Goal: Information Seeking & Learning: Check status

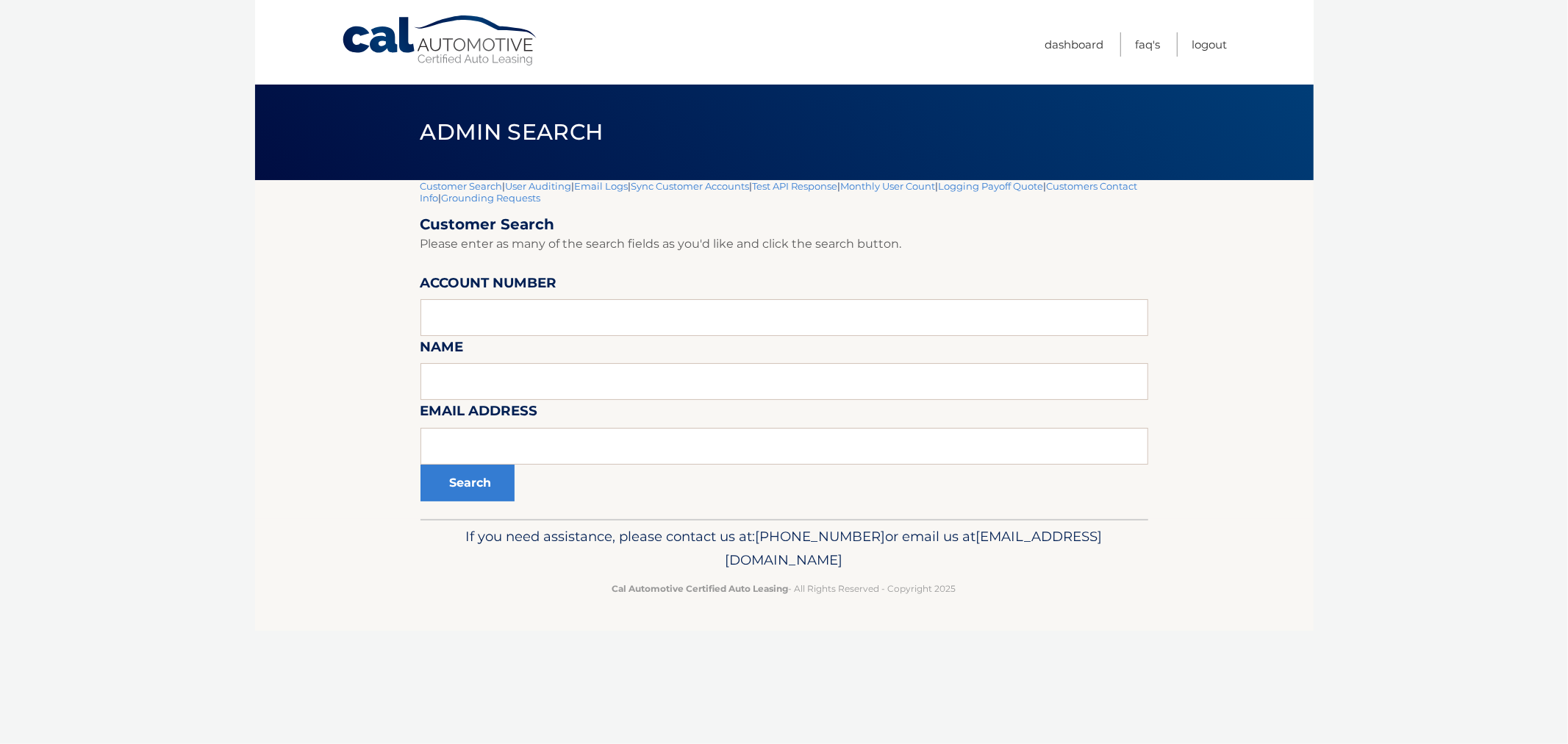
click at [534, 183] on link "User Auditing" at bounding box center [539, 186] width 66 height 12
type input "44455910497"
click at [468, 489] on button "Search" at bounding box center [467, 483] width 94 height 37
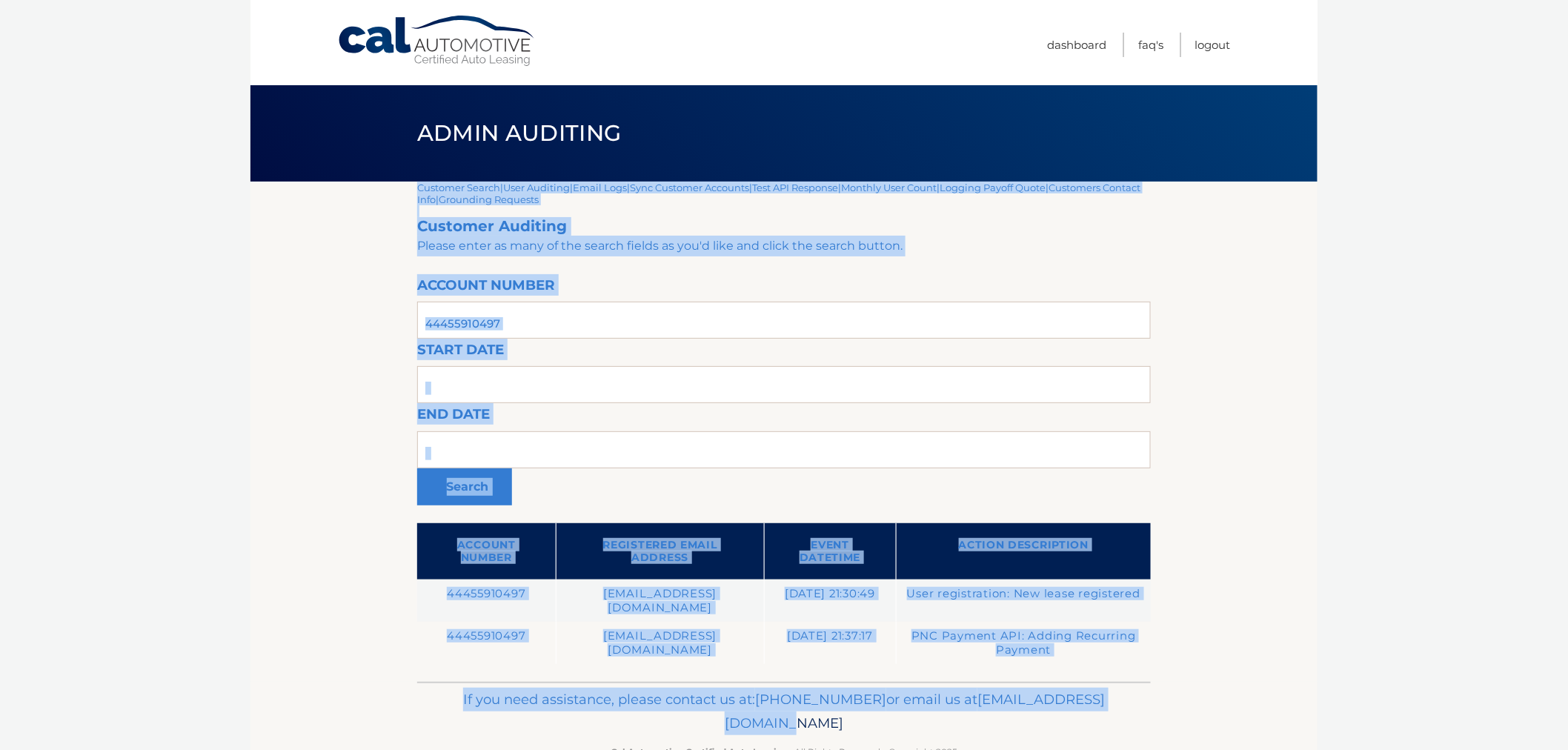
scroll to position [43, 0]
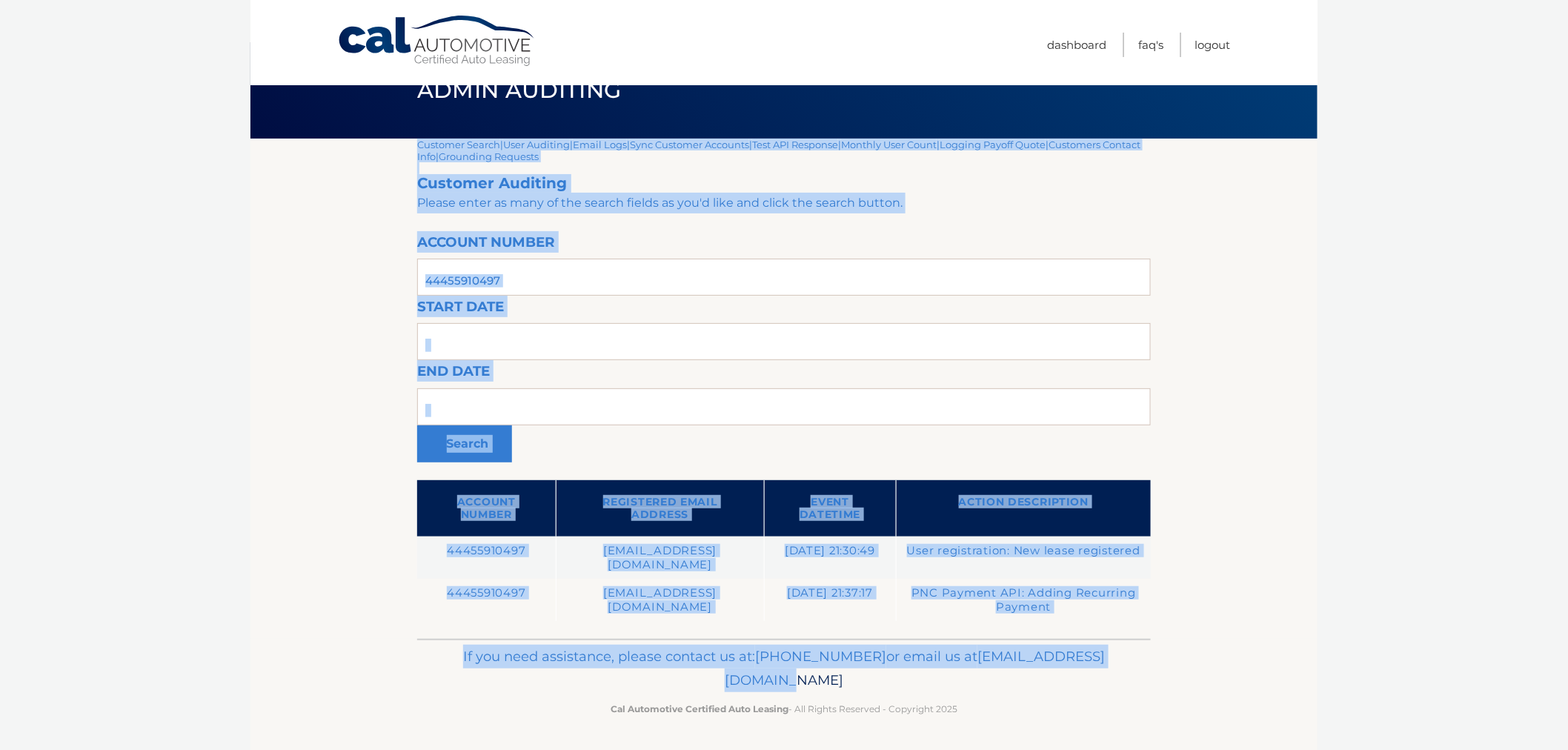
drag, startPoint x: 423, startPoint y: 657, endPoint x: 995, endPoint y: 766, distance: 582.3
click at [995, 707] on html "Cal Automotive Menu Dashboard FAQ's Logout" at bounding box center [784, 332] width 1568 height 750
click at [1039, 728] on footer "If you need assistance, please contact us at: 609-807-3200 or email us at Custo…" at bounding box center [784, 694] width 1067 height 112
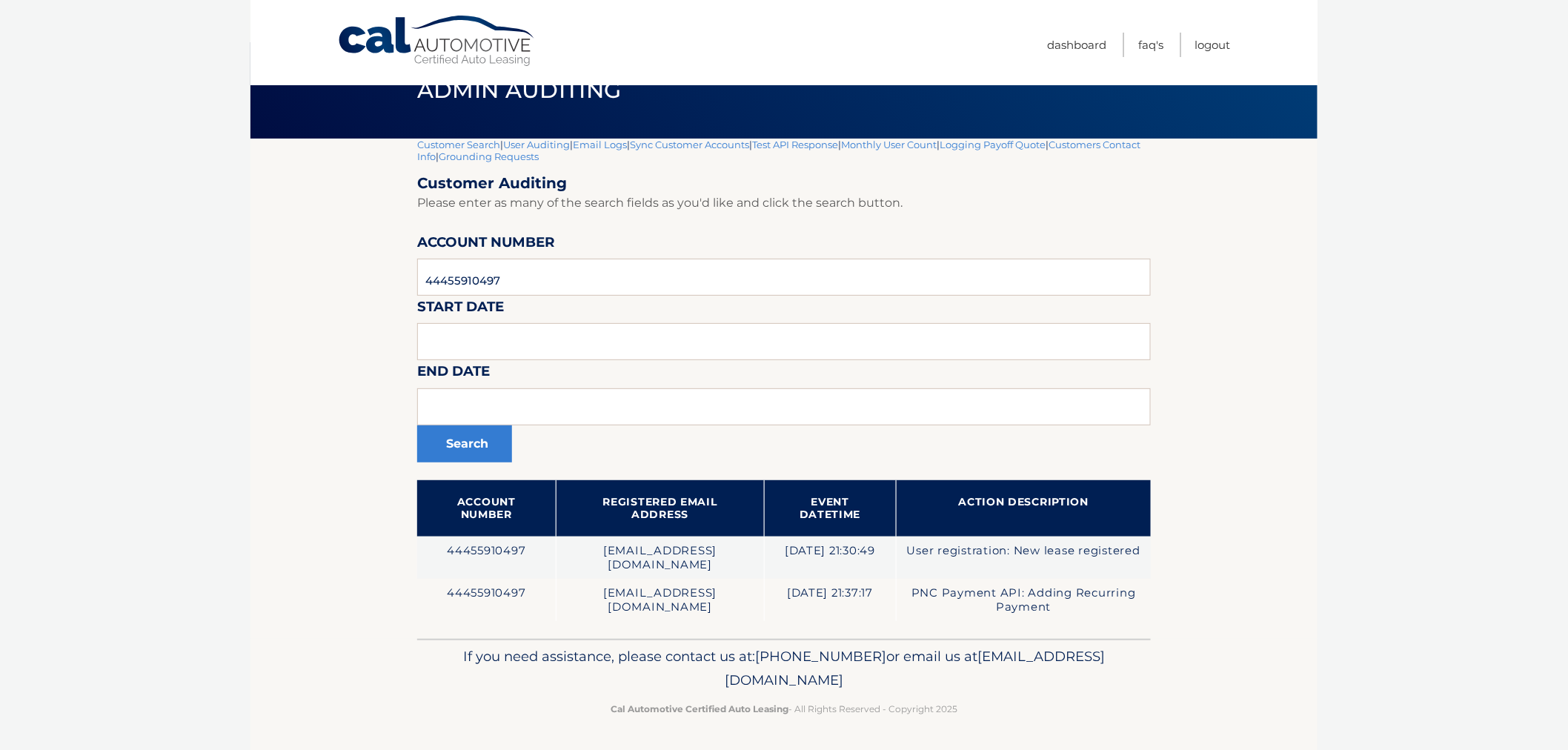
drag, startPoint x: 1025, startPoint y: 711, endPoint x: 346, endPoint y: 602, distance: 687.7
click at [346, 602] on div "Cal Automotive Menu Dashboard FAQ's Logout |" at bounding box center [784, 332] width 1067 height 750
click at [345, 601] on section "Customer Search | User Auditing | Email Logs | Sync Customer Accounts | Test AP…" at bounding box center [784, 388] width 1067 height 500
drag, startPoint x: 391, startPoint y: 595, endPoint x: 966, endPoint y: 707, distance: 585.8
click at [966, 707] on div "Cal Automotive Menu Dashboard FAQ's Logout |" at bounding box center [784, 332] width 1067 height 750
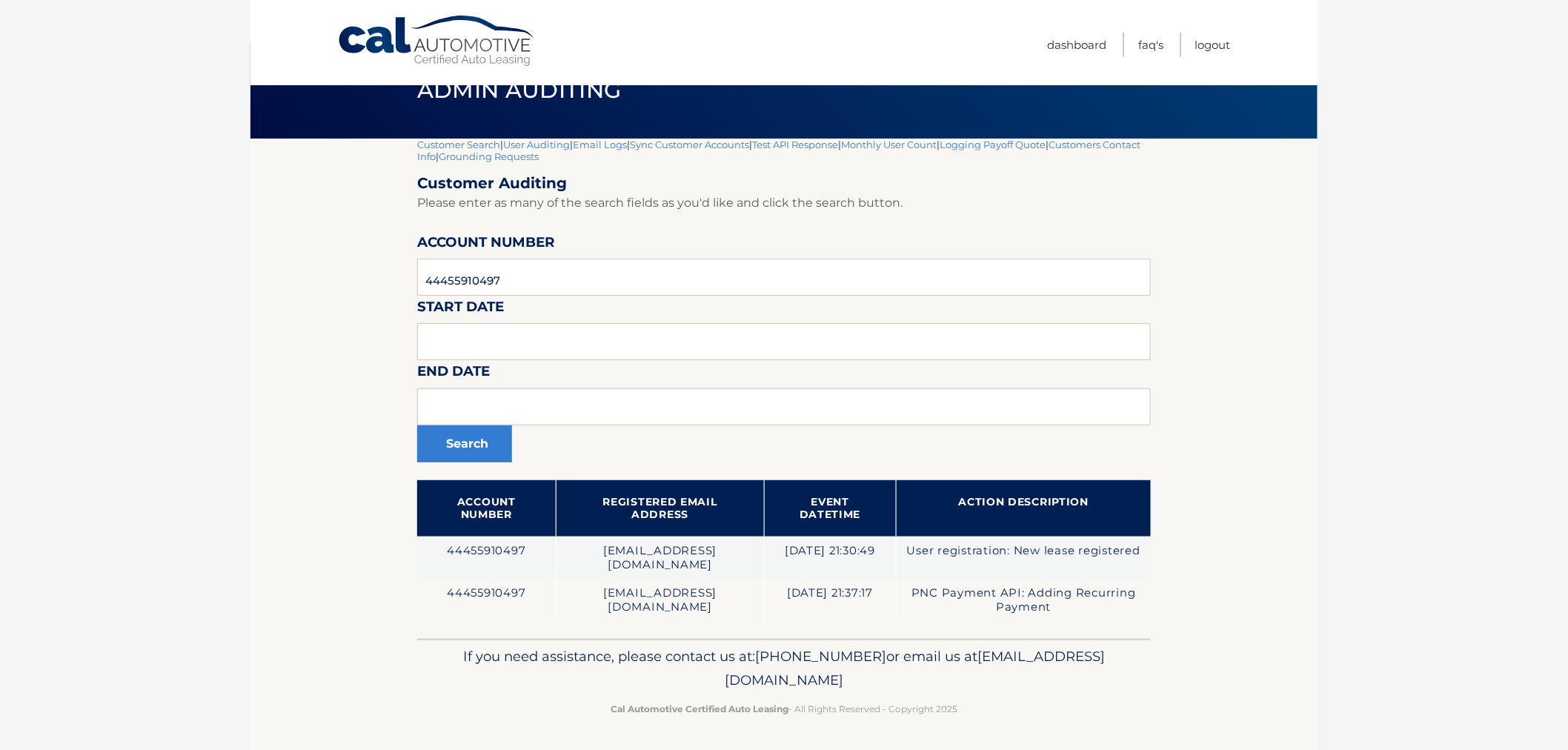
click at [966, 707] on p "Cal Automotive Certified Auto Leasing - All Rights Reserved - Copyright 2025" at bounding box center [784, 709] width 714 height 16
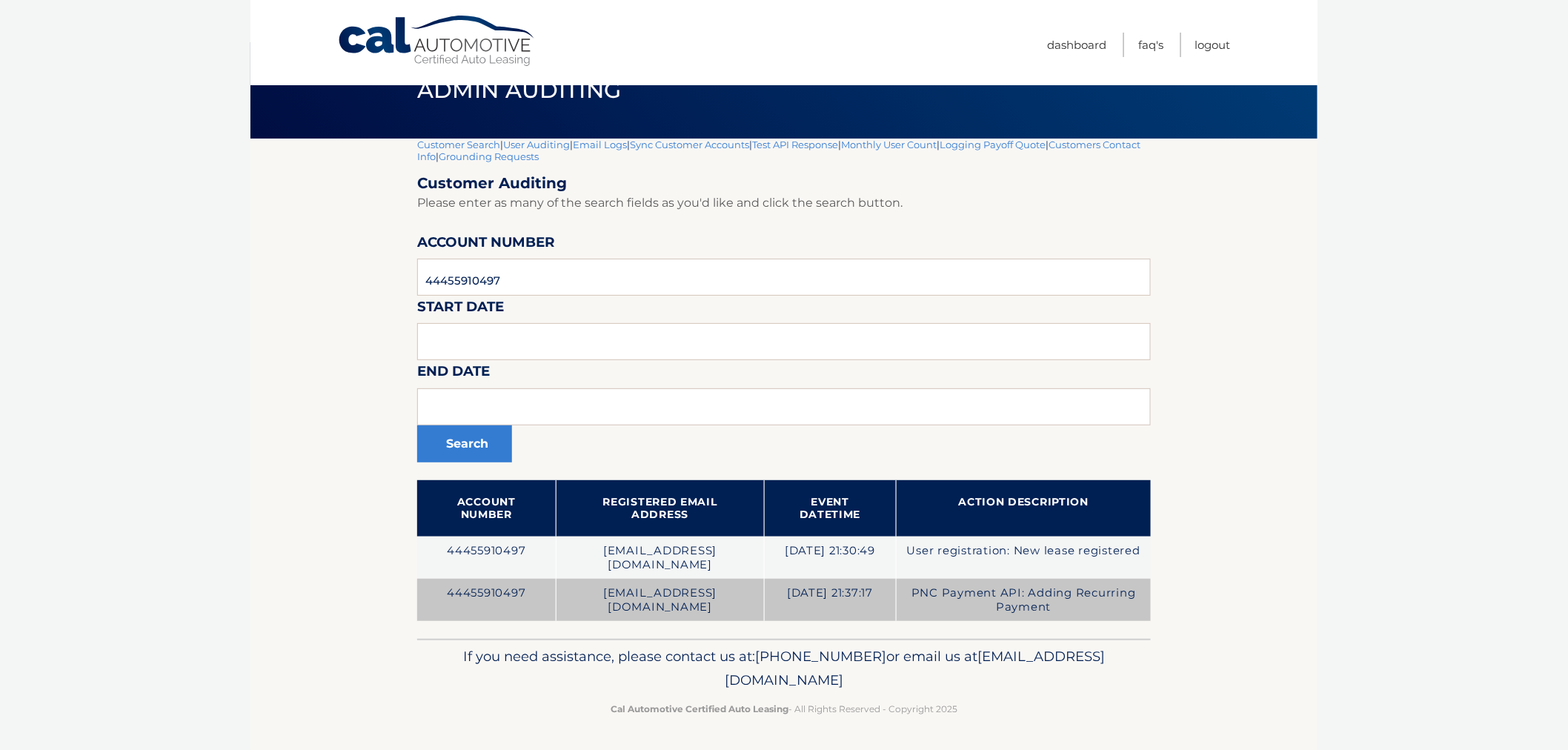
drag, startPoint x: 972, startPoint y: 708, endPoint x: 418, endPoint y: 593, distance: 565.8
click at [418, 593] on div "Cal Automotive Menu Dashboard FAQ's Logout |" at bounding box center [784, 332] width 1067 height 750
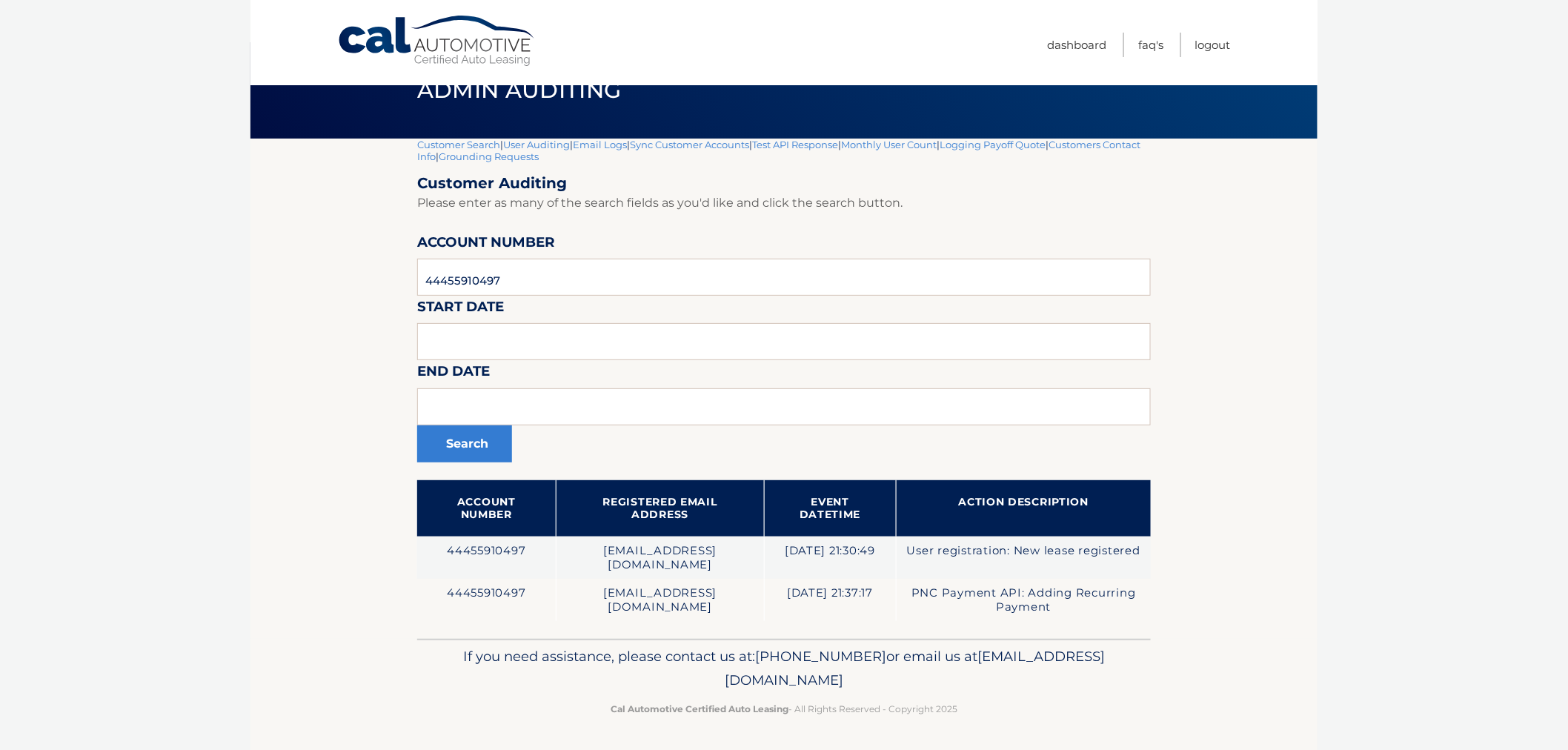
click at [408, 593] on section "Customer Search | User Auditing | Email Logs | Sync Customer Accounts | Test AP…" at bounding box center [784, 388] width 1067 height 500
drag, startPoint x: 388, startPoint y: 615, endPoint x: 1022, endPoint y: 748, distance: 647.8
click at [1022, 707] on div "Cal Automotive Menu Dashboard FAQ's Logout |" at bounding box center [784, 332] width 1067 height 750
click at [994, 724] on footer "If you need assistance, please contact us at: 609-807-3200 or email us at Custo…" at bounding box center [784, 694] width 1067 height 112
click at [991, 722] on footer "If you need assistance, please contact us at: 609-807-3200 or email us at Custo…" at bounding box center [784, 694] width 1067 height 112
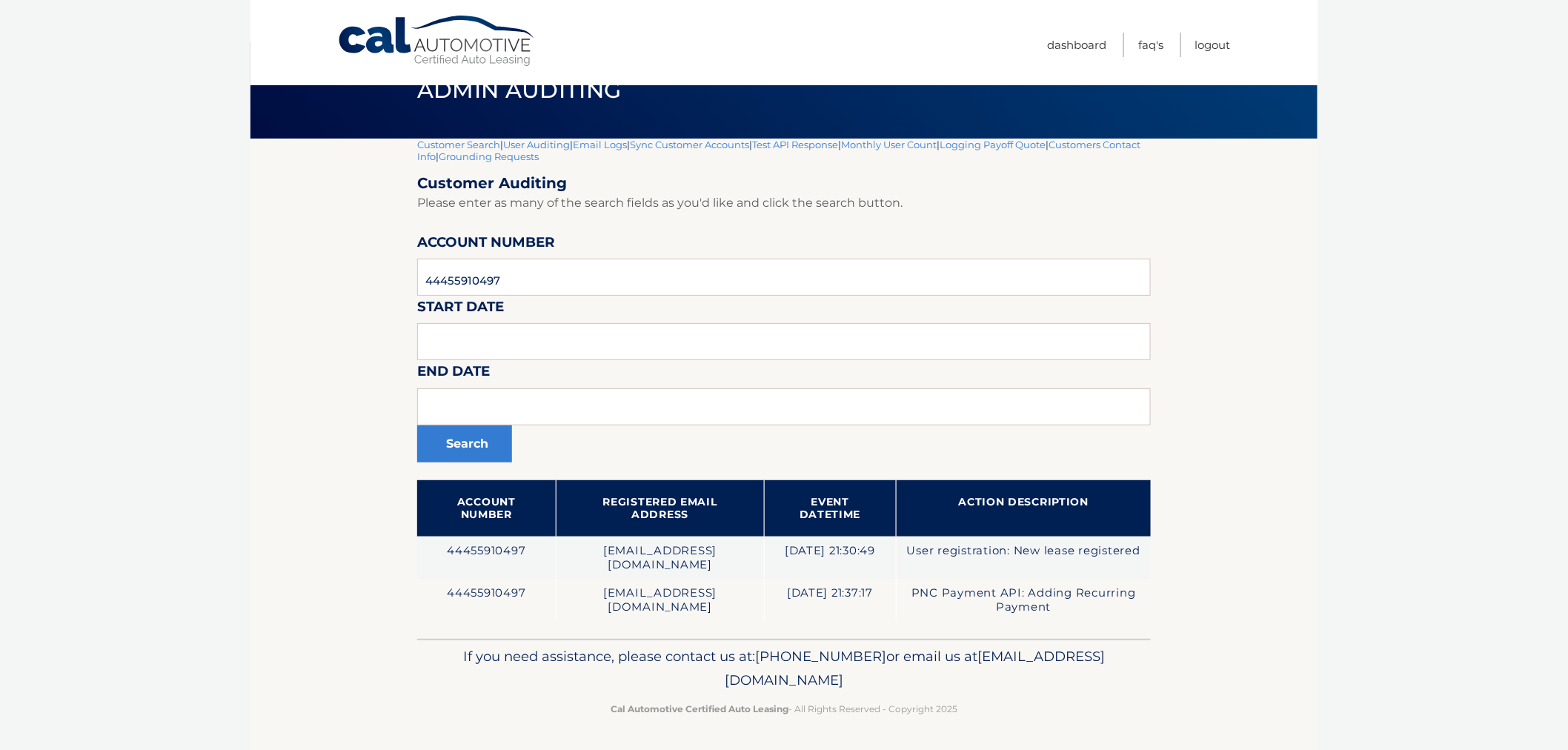
drag, startPoint x: 989, startPoint y: 710, endPoint x: 486, endPoint y: 650, distance: 506.6
click at [486, 650] on div "If you need assistance, please contact us at: 609-807-3200 or email us at Custo…" at bounding box center [784, 679] width 734 height 83
click at [486, 650] on p "If you need assistance, please contact us at: 609-807-3200 or email us at Custo…" at bounding box center [784, 668] width 714 height 48
drag, startPoint x: 97, startPoint y: 30, endPoint x: 89, endPoint y: 2, distance: 29.1
click at [91, 9] on body "Cal Automotive Menu Dashboard FAQ's Logout |" at bounding box center [784, 332] width 1568 height 750
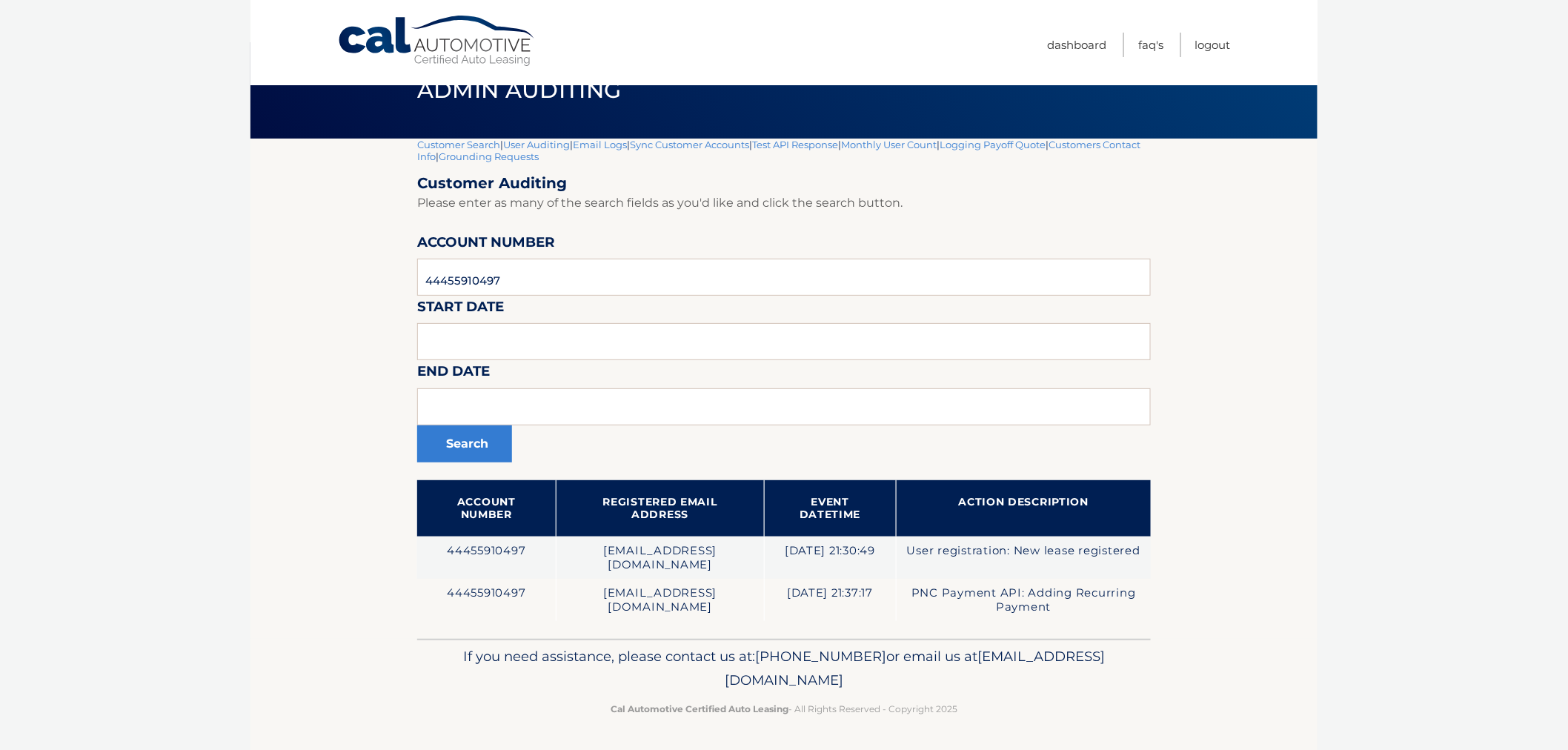
click at [474, 142] on link "Customer Search" at bounding box center [457, 144] width 83 height 12
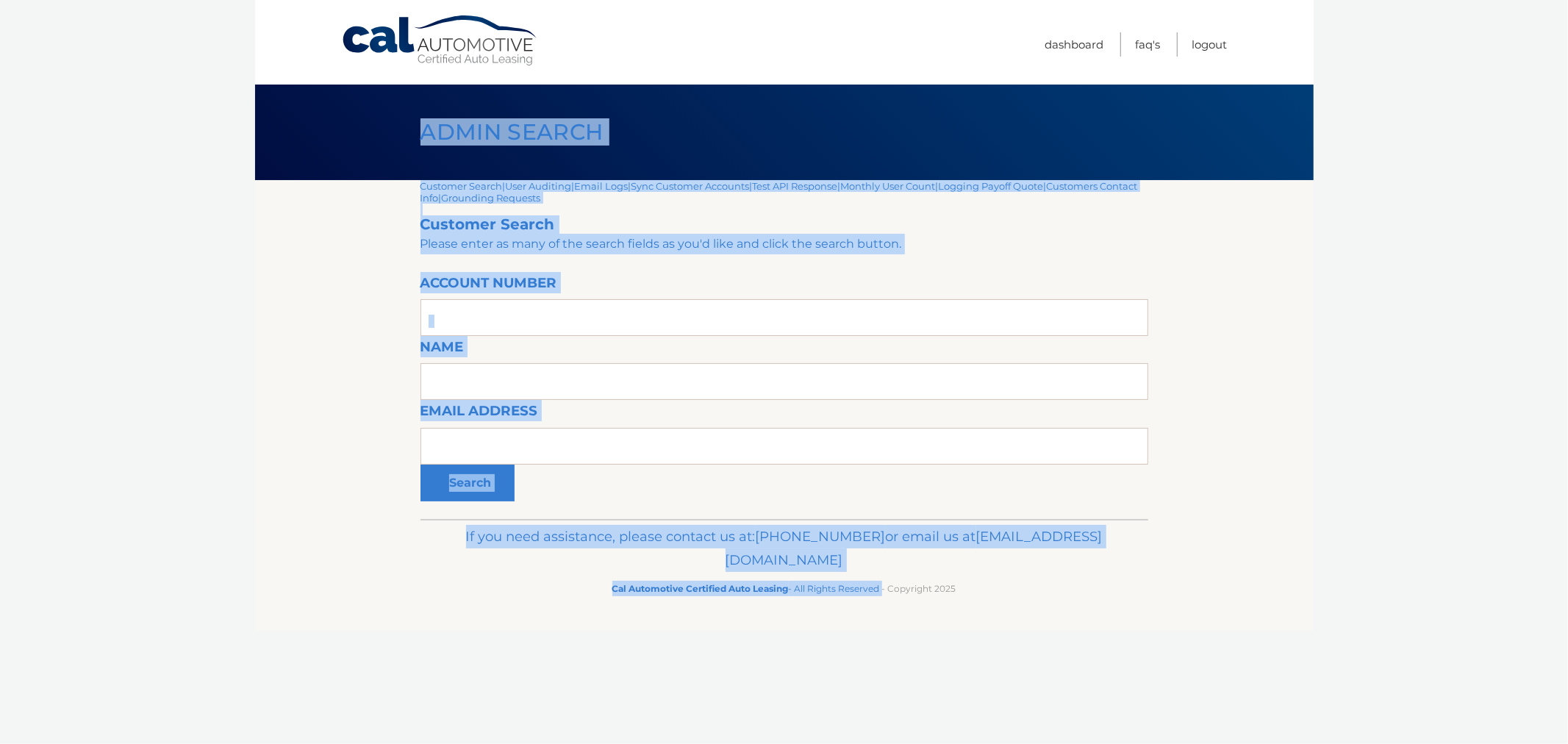
drag, startPoint x: 401, startPoint y: 132, endPoint x: 904, endPoint y: 634, distance: 710.6
click at [885, 641] on div "Cal Automotive Menu Dashboard FAQ's Logout |" at bounding box center [784, 372] width 1059 height 744
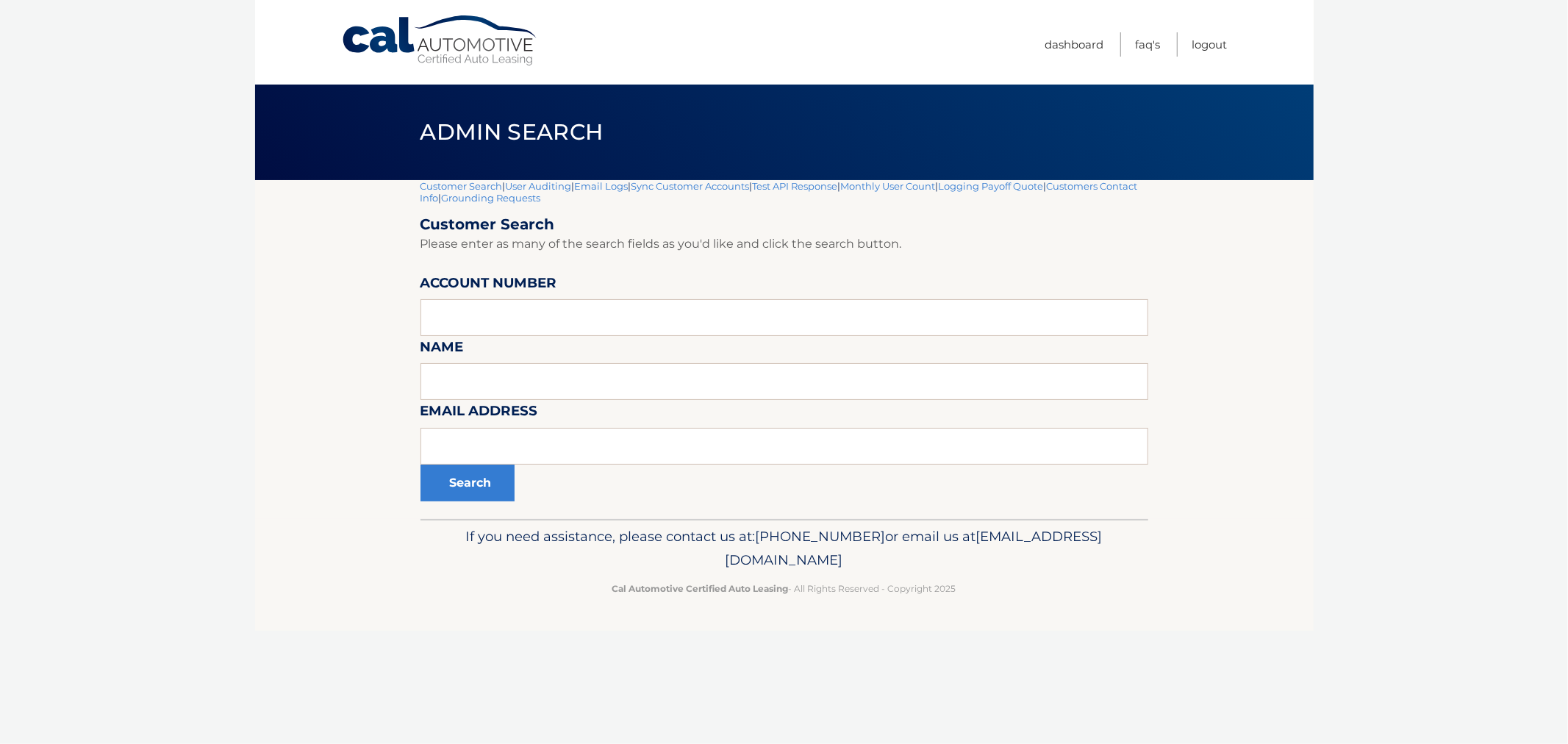
drag, startPoint x: 1017, startPoint y: 631, endPoint x: 1003, endPoint y: 596, distance: 37.7
click at [1016, 622] on div "Cal Automotive Menu Dashboard FAQ's Logout |" at bounding box center [784, 372] width 1059 height 744
click at [575, 315] on input "text" at bounding box center [784, 317] width 728 height 37
paste input "44455970920"
type input "44455970920"
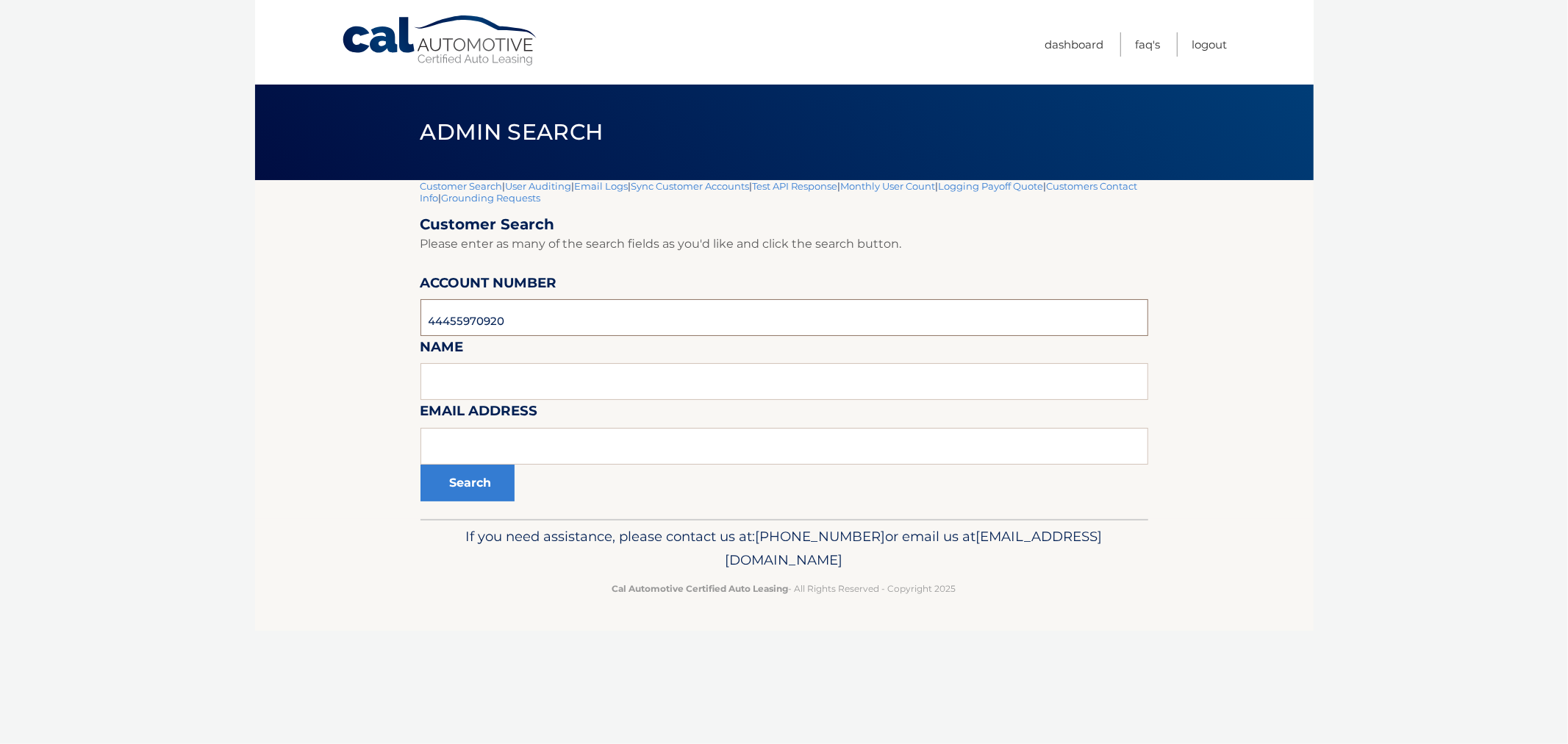
click at [420, 465] on button "Search" at bounding box center [467, 483] width 94 height 37
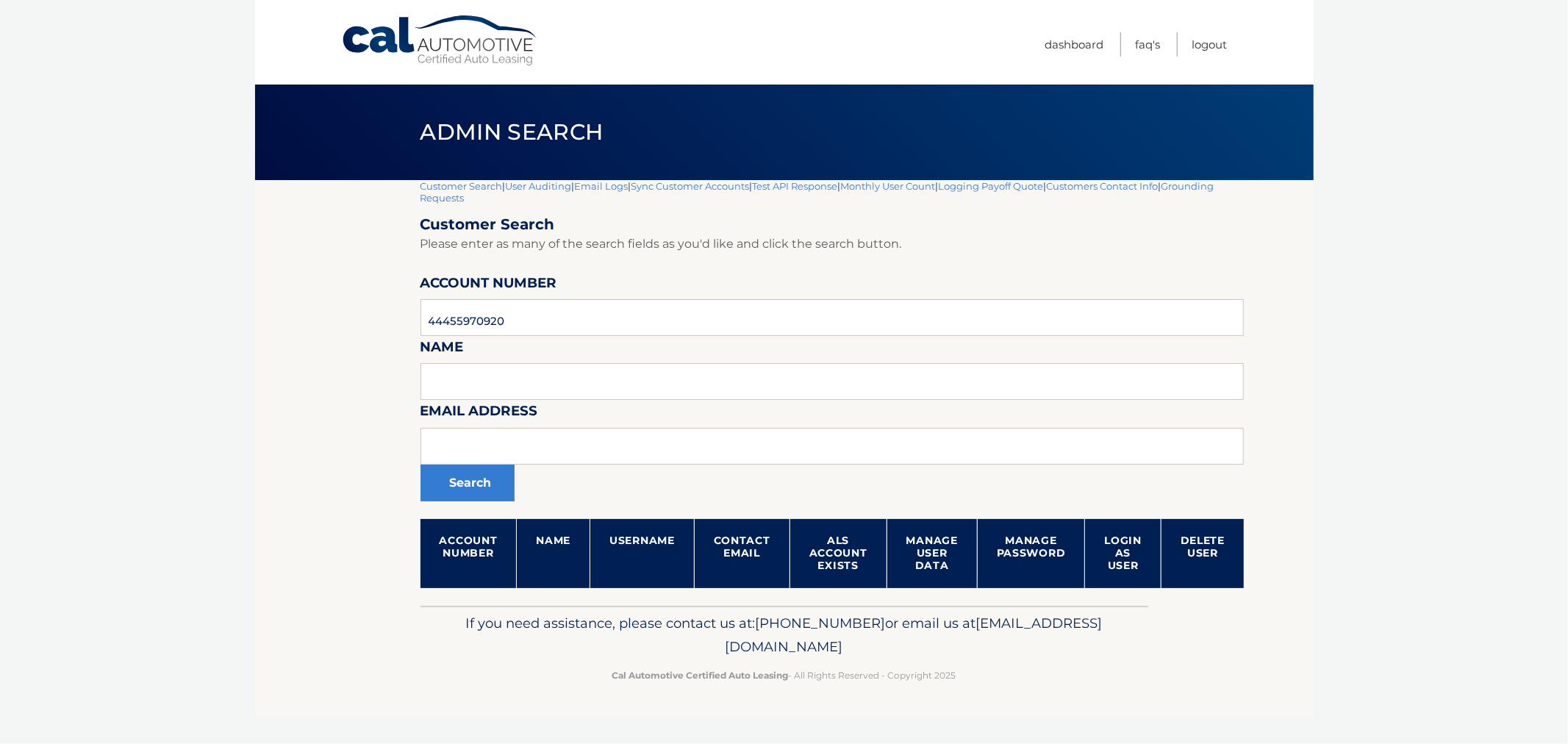
click at [281, 439] on section "Customer Search | User Auditing | Email Logs | Sync Customer Accounts | Test AP…" at bounding box center [784, 393] width 1059 height 425
click at [604, 324] on input "44455970920" at bounding box center [832, 317] width 824 height 37
click at [420, 465] on button "Search" at bounding box center [467, 483] width 94 height 37
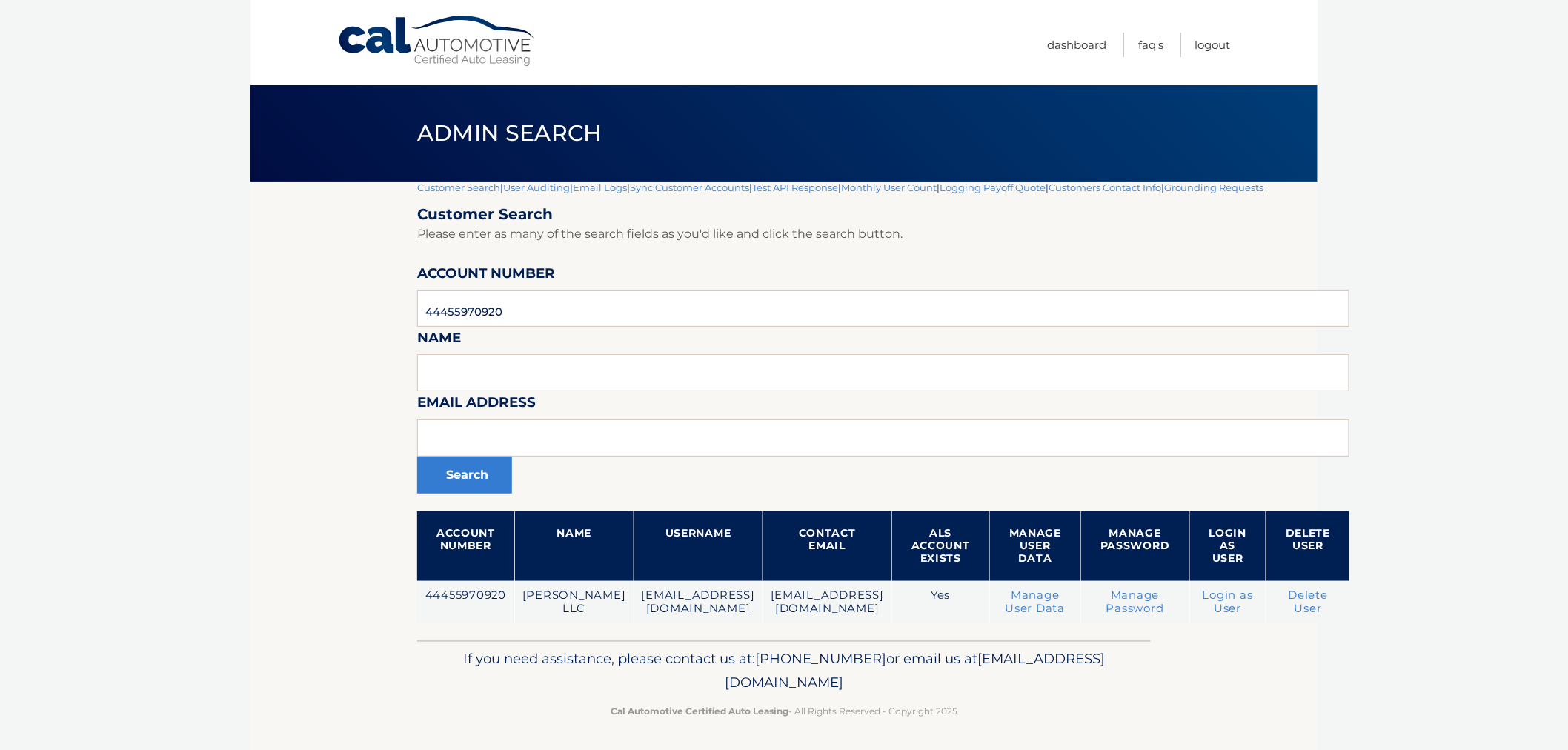
drag, startPoint x: 402, startPoint y: 369, endPoint x: 296, endPoint y: 141, distance: 251.4
click at [402, 369] on section "Customer Search | User Auditing | Email Logs | Sync Customer Accounts | Test AP…" at bounding box center [784, 411] width 1067 height 459
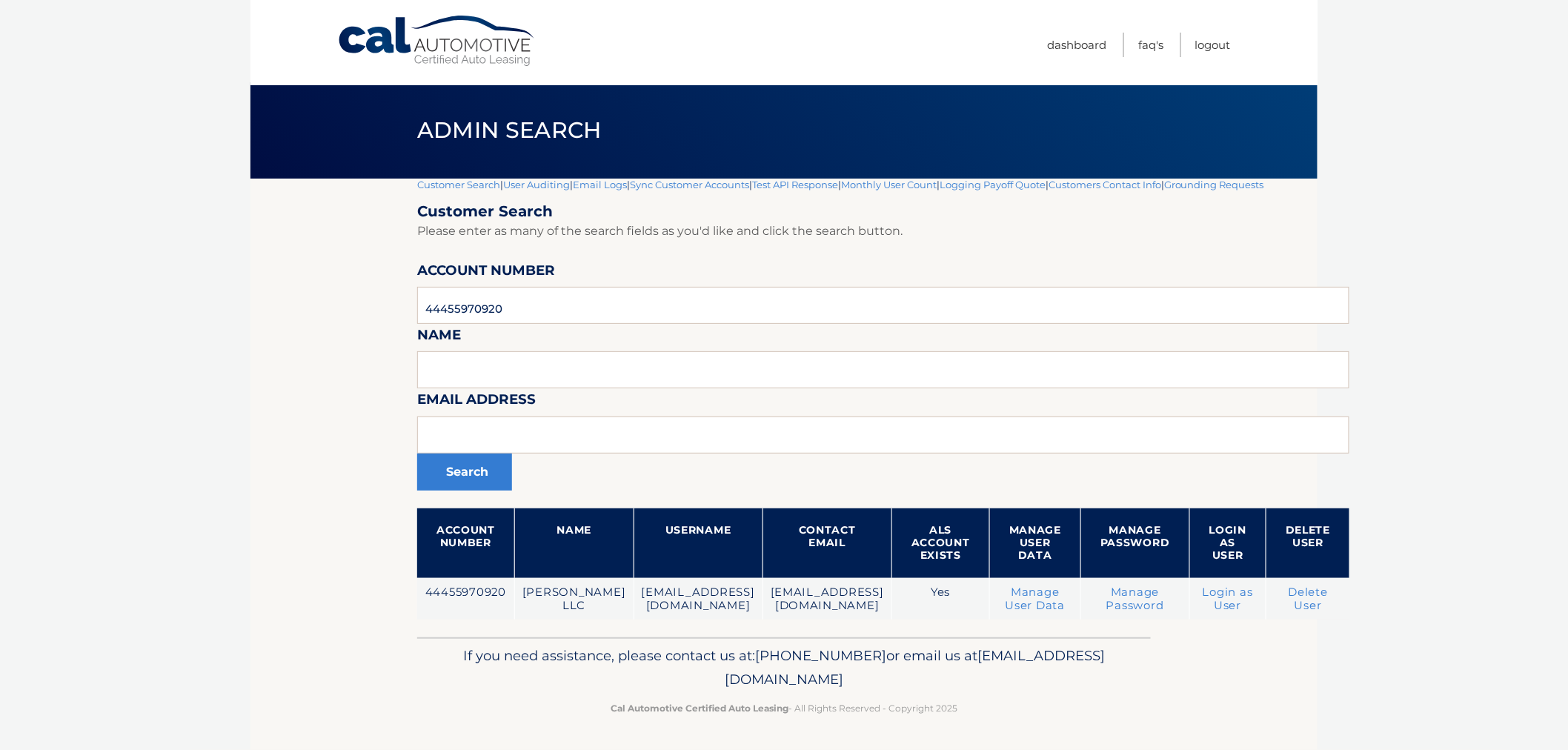
drag, startPoint x: 676, startPoint y: 324, endPoint x: 1072, endPoint y: 767, distance: 594.2
click at [1072, 747] on html "Cal Automotive Menu Dashboard FAQ's Logout" at bounding box center [784, 372] width 1568 height 750
click at [972, 701] on p "Cal Automotive Certified Auto Leasing - All Rights Reserved - Copyright 2025" at bounding box center [784, 708] width 714 height 16
drag, startPoint x: 1003, startPoint y: 716, endPoint x: 318, endPoint y: 220, distance: 845.7
click at [332, 240] on div "Cal Automotive Menu Dashboard FAQ's Logout |" at bounding box center [784, 372] width 1067 height 750
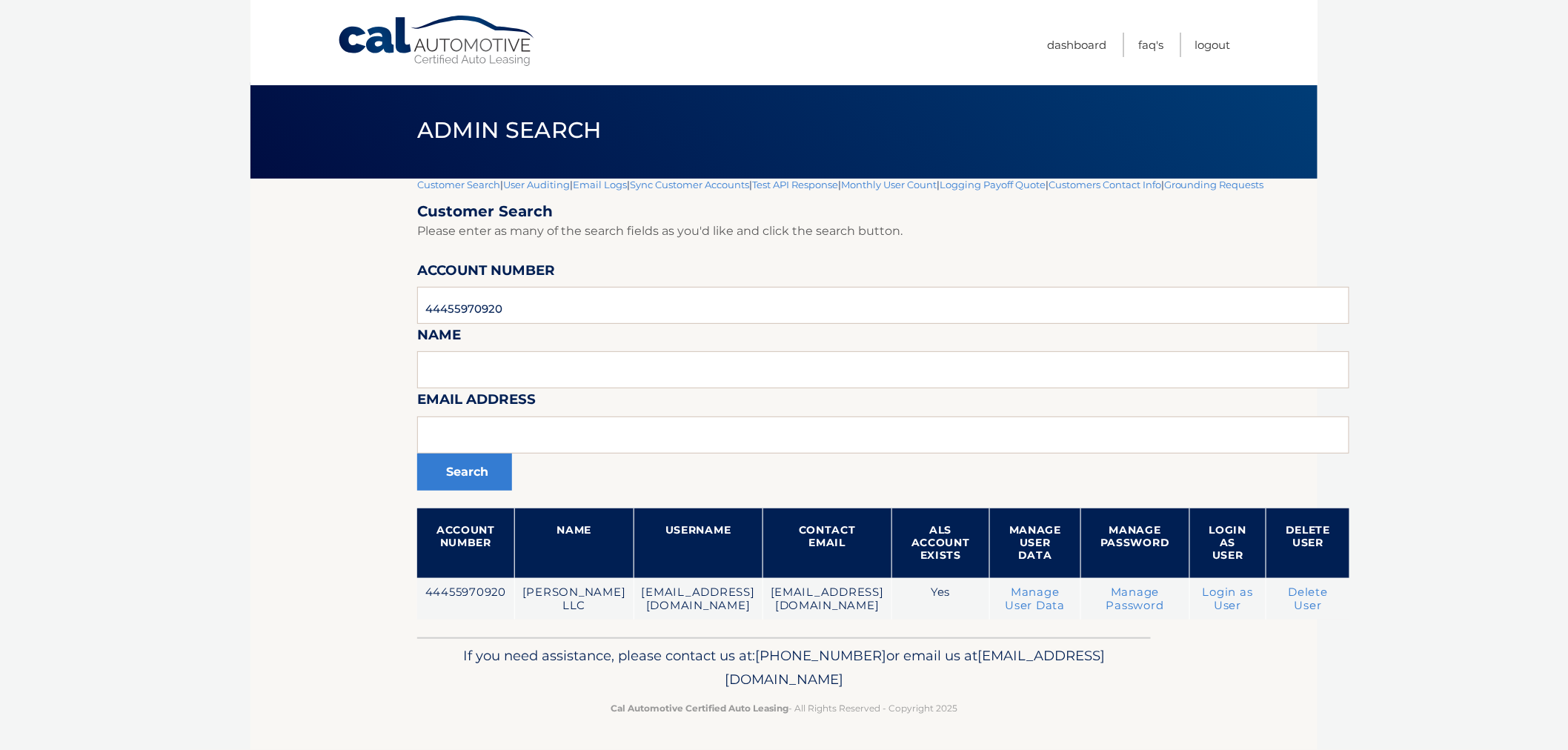
click at [318, 212] on section "Customer Search | User Auditing | Email Logs | Sync Customer Accounts | Test AP…" at bounding box center [784, 408] width 1067 height 459
click at [292, 114] on div "Admin Search" at bounding box center [784, 130] width 1067 height 96
drag, startPoint x: 372, startPoint y: 98, endPoint x: 1264, endPoint y: 706, distance: 1079.5
click at [1264, 706] on div "Cal Automotive Menu Dashboard FAQ's Logout |" at bounding box center [784, 372] width 1067 height 750
click at [1246, 701] on footer "If you need assistance, please contact us at: 609-807-3200 or email us at Custo…" at bounding box center [784, 693] width 1067 height 112
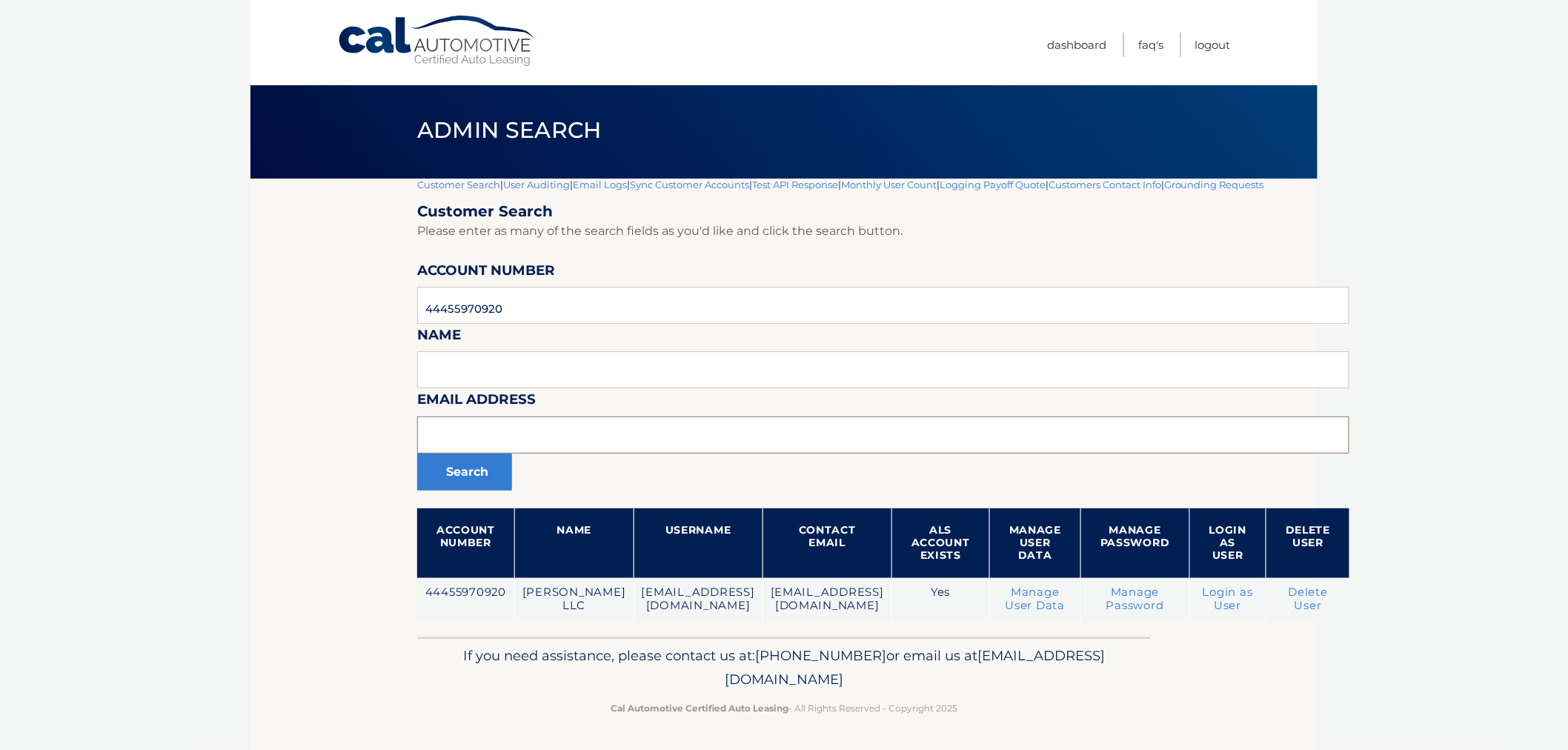
click at [632, 417] on input "text" at bounding box center [882, 435] width 932 height 37
paste input "44455525825"
type input "44455525825"
drag, startPoint x: 541, startPoint y: 306, endPoint x: 212, endPoint y: 314, distance: 329.1
click at [200, 309] on body "Cal Automotive Menu Dashboard FAQ's Logout |" at bounding box center [784, 372] width 1568 height 750
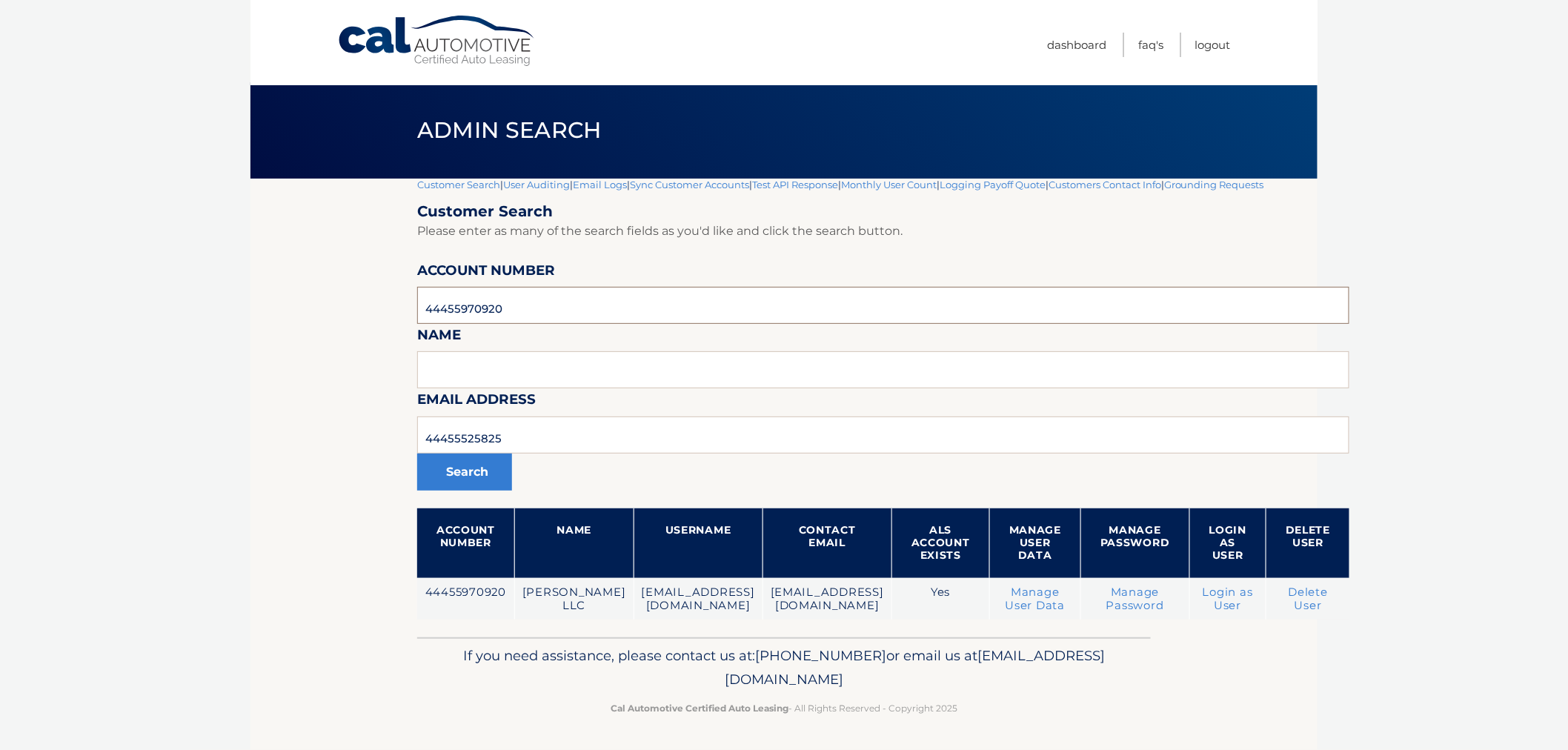
paste input "44455525825"
type input "44455525825"
drag, startPoint x: 452, startPoint y: 423, endPoint x: 181, endPoint y: 425, distance: 271.0
click at [164, 428] on body "Cal Automotive Menu Dashboard FAQ's Logout |" at bounding box center [784, 372] width 1568 height 750
click at [417, 454] on button "Search" at bounding box center [463, 471] width 94 height 37
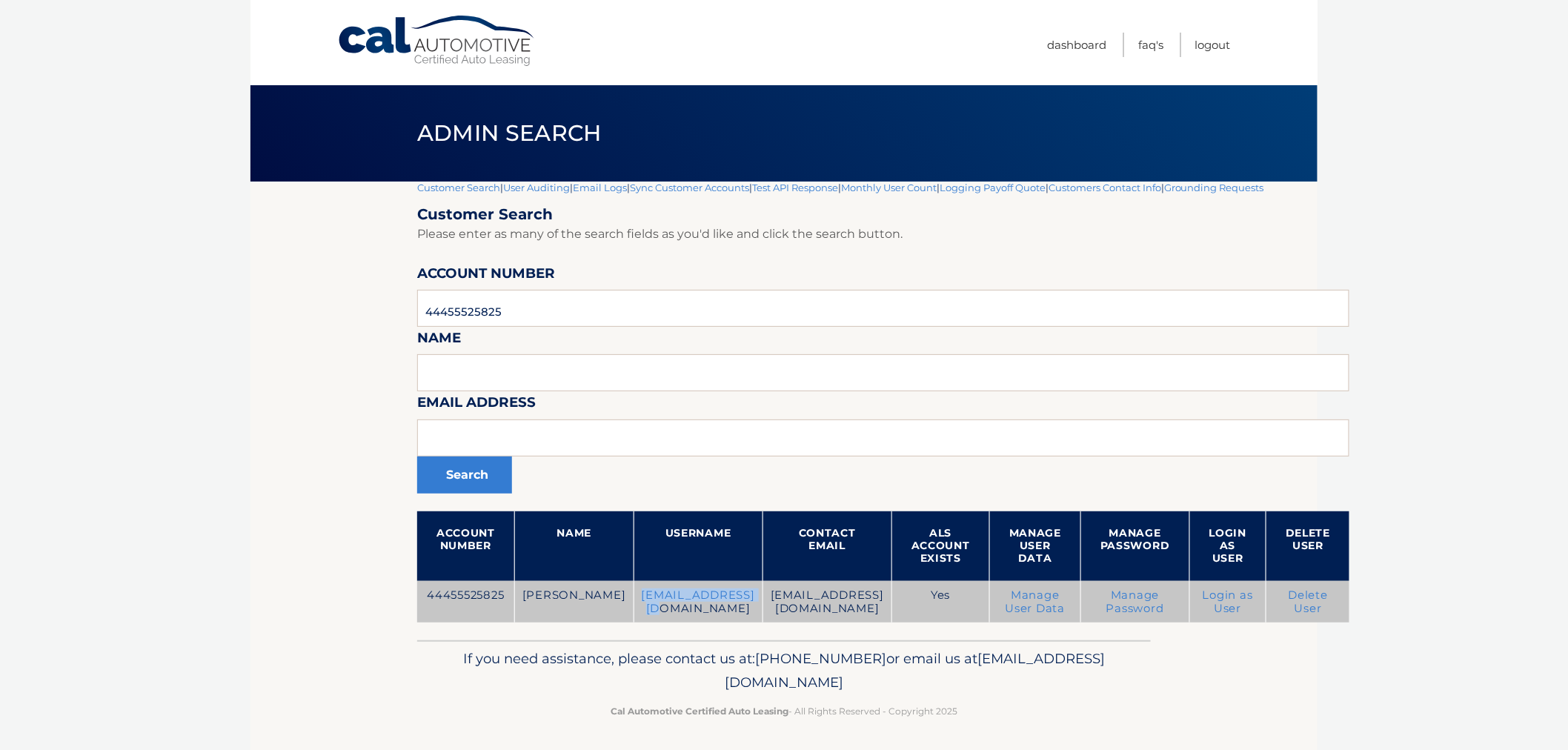
click at [719, 597] on td "jpl3301@yahoo.com" at bounding box center [698, 602] width 129 height 42
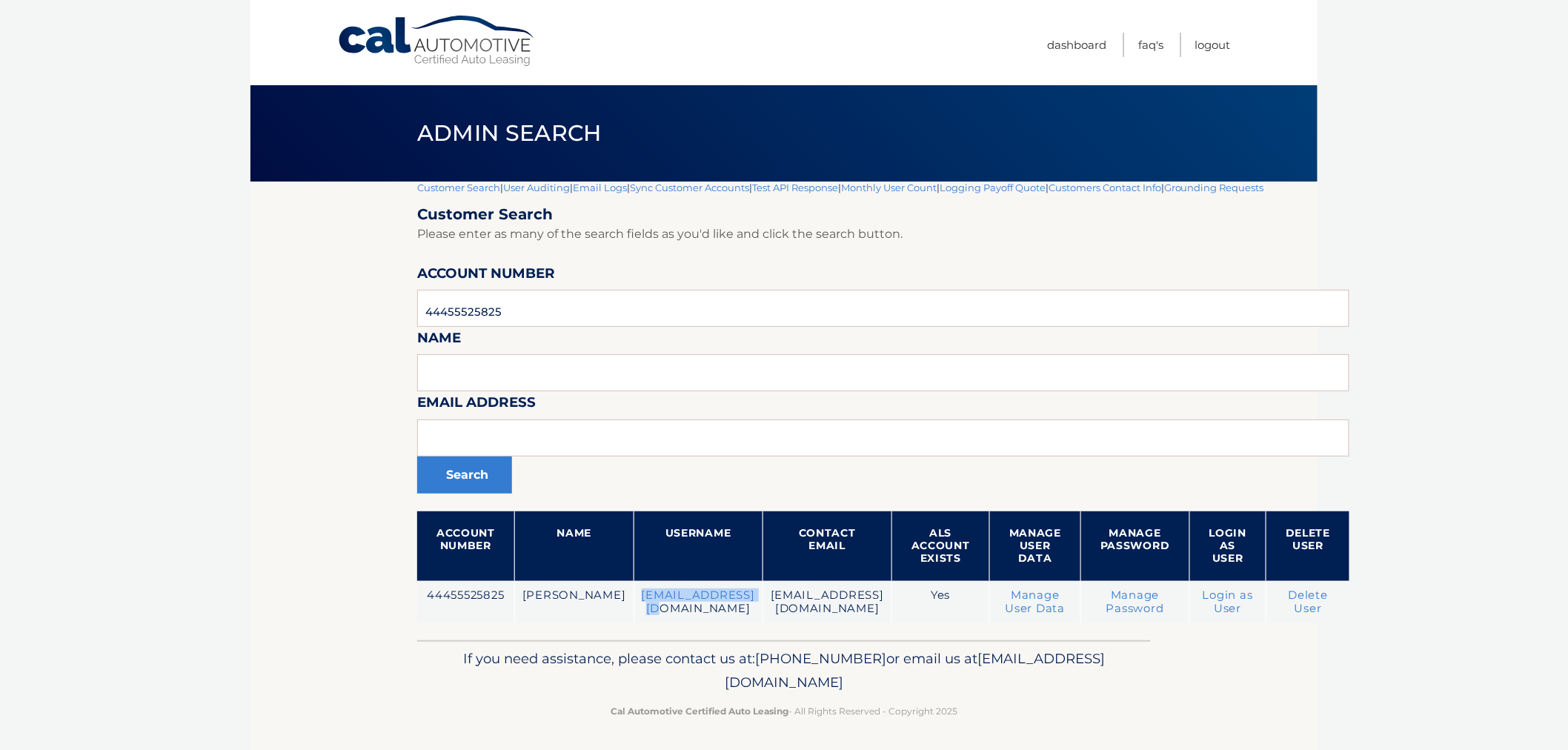
click at [464, 187] on link "Customer Search" at bounding box center [457, 188] width 83 height 12
